Goal: Task Accomplishment & Management: Use online tool/utility

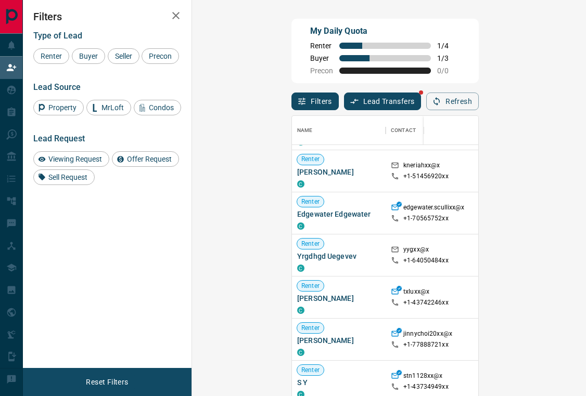
scroll to position [291, 0]
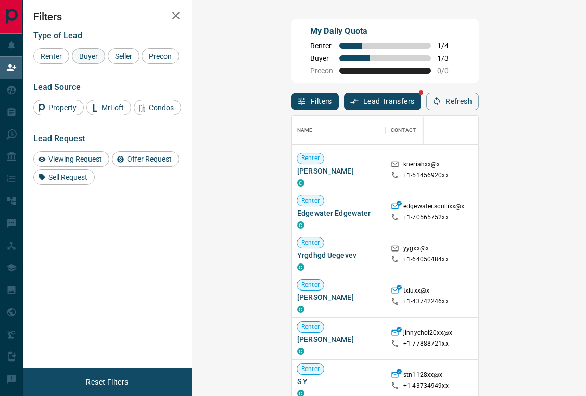
click at [88, 54] on span "Buyer" at bounding box center [88, 56] width 26 height 8
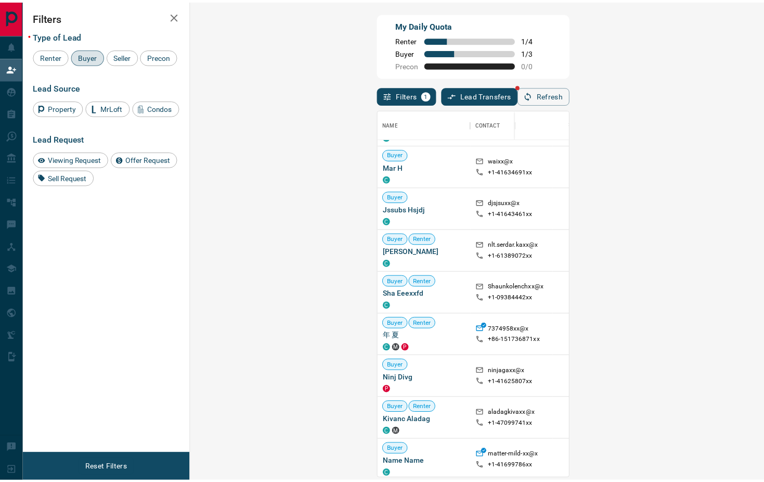
scroll to position [3288, 0]
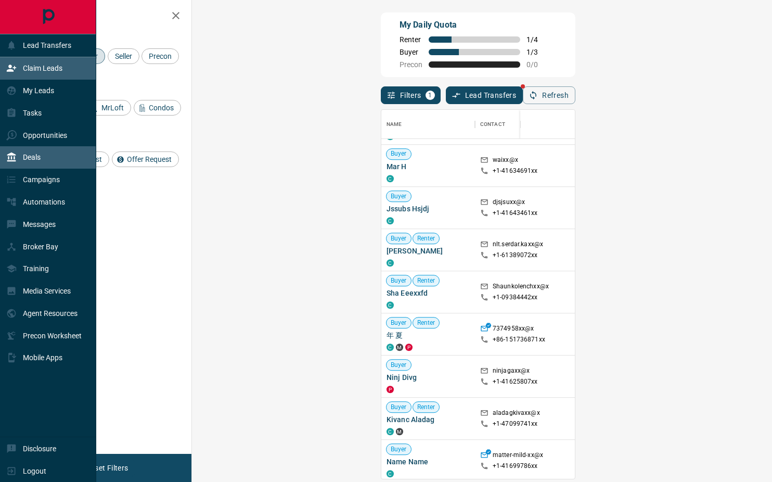
click at [63, 151] on div "Deals" at bounding box center [48, 157] width 96 height 22
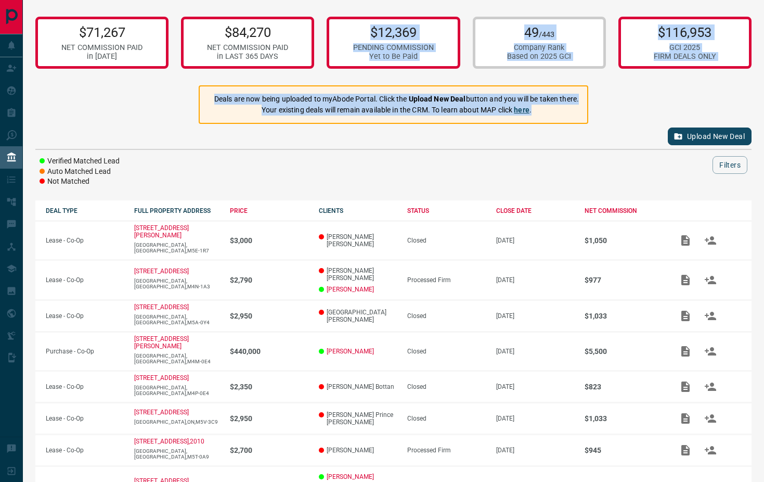
drag, startPoint x: 556, startPoint y: 150, endPoint x: 289, endPoint y: 83, distance: 276.1
click at [231, 70] on div "$71,267 NET COMMISSION PAID in [DATE] $84,270 NET COMMISSION PAID in LAST 365 D…" at bounding box center [393, 322] width 741 height 645
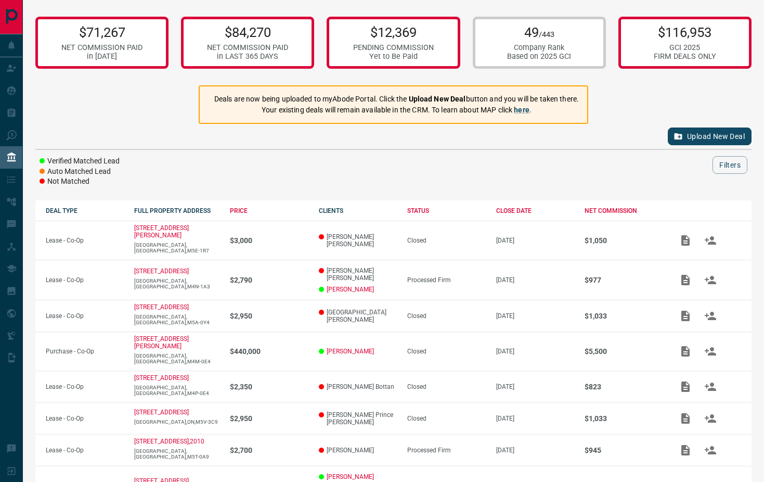
click at [512, 153] on div "Upload New Deal Verified Matched Lead Auto Matched Lead Not Matched Filters" at bounding box center [393, 155] width 716 height 63
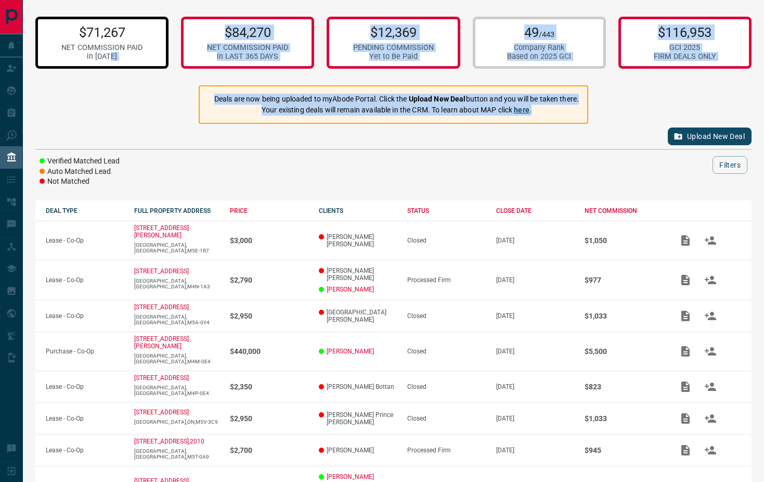
drag, startPoint x: 581, startPoint y: 172, endPoint x: 334, endPoint y: 133, distance: 250.6
click at [142, 61] on div "$71,267 NET COMMISSION PAID in [DATE] $84,270 NET COMMISSION PAID in LAST 365 D…" at bounding box center [393, 322] width 741 height 645
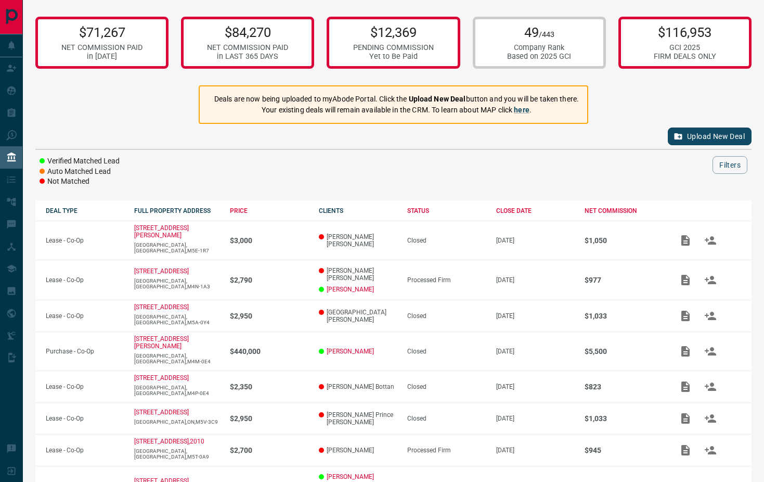
click at [399, 153] on div "Upload New Deal Verified Matched Lead Auto Matched Lead Not Matched Filters" at bounding box center [393, 155] width 716 height 63
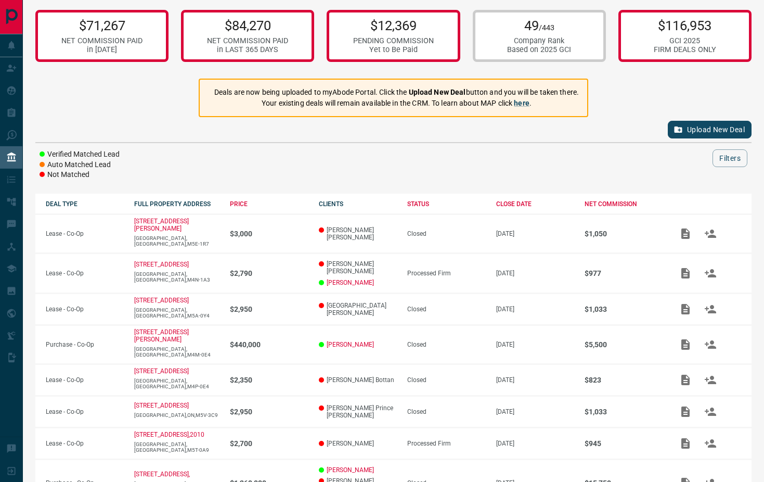
scroll to position [8, 0]
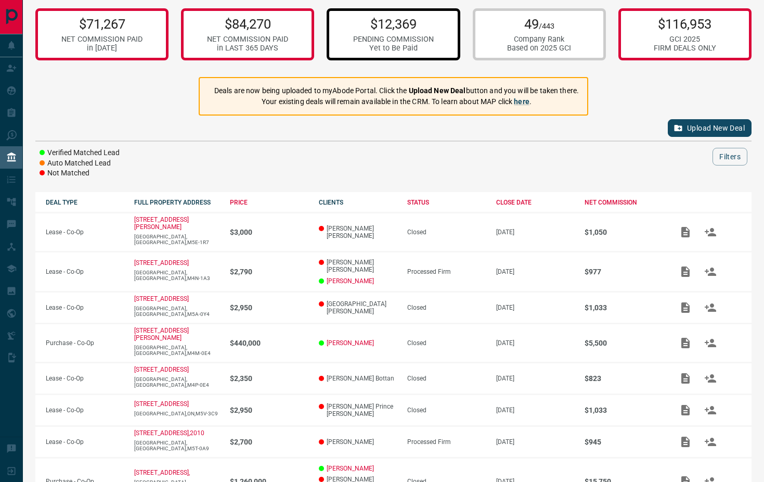
click at [393, 35] on div "PENDING COMMISSION" at bounding box center [393, 39] width 81 height 9
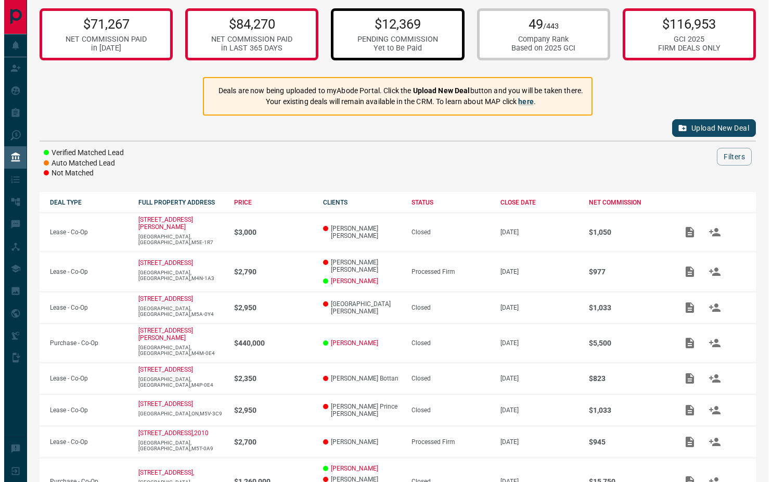
scroll to position [0, 0]
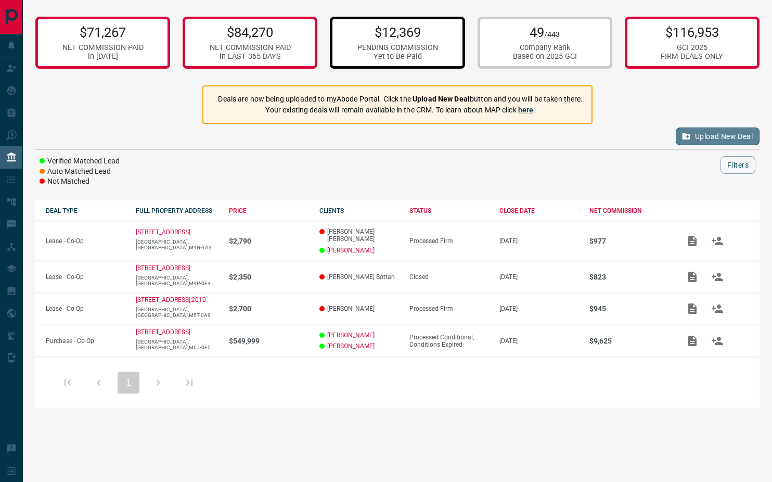
click at [585, 138] on button "Upload New Deal" at bounding box center [718, 136] width 84 height 18
